Goal: Task Accomplishment & Management: Use online tool/utility

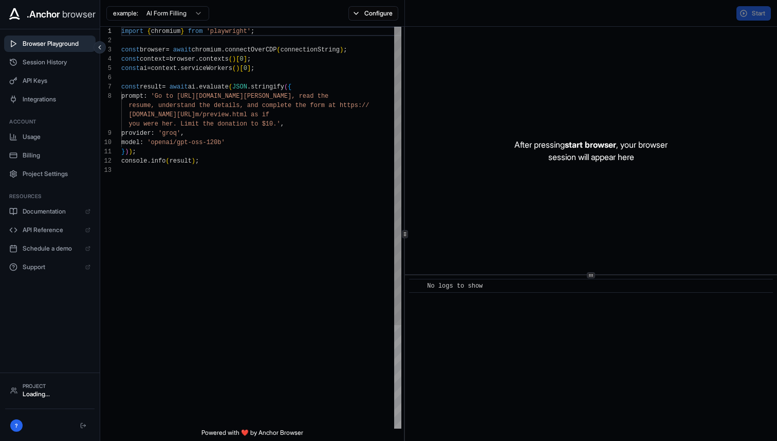
scroll to position [65, 0]
click at [45, 65] on span "Session History" at bounding box center [57, 62] width 68 height 8
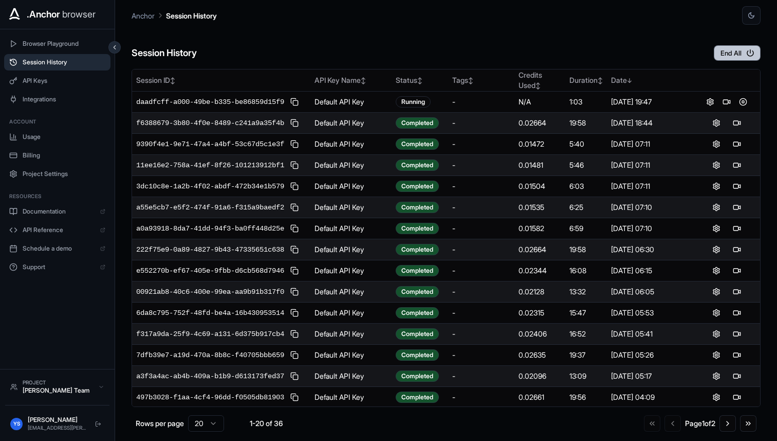
click at [722, 54] on button "End All" at bounding box center [737, 52] width 47 height 15
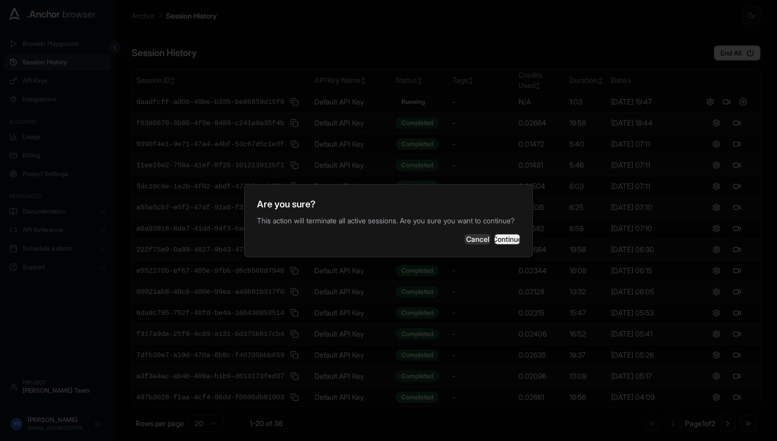
click at [503, 244] on button "Continue" at bounding box center [508, 239] width 26 height 10
